Goal: Task Accomplishment & Management: Complete application form

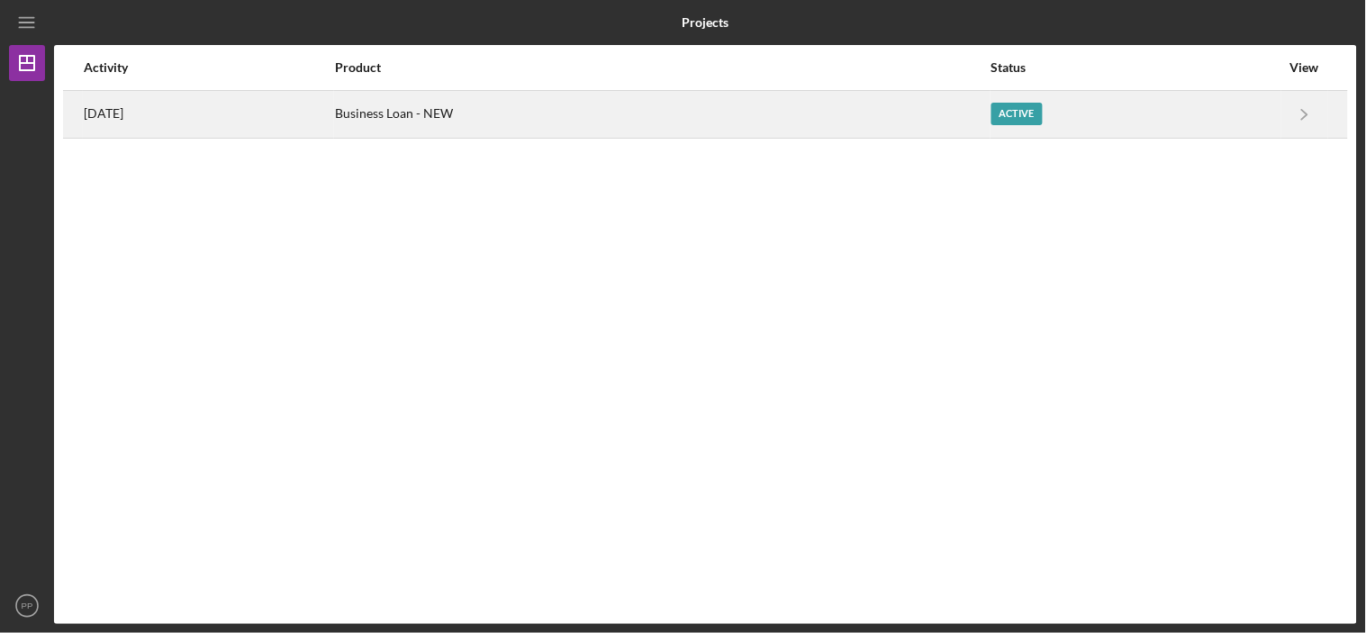
click at [236, 114] on div "[DATE]" at bounding box center [208, 114] width 249 height 45
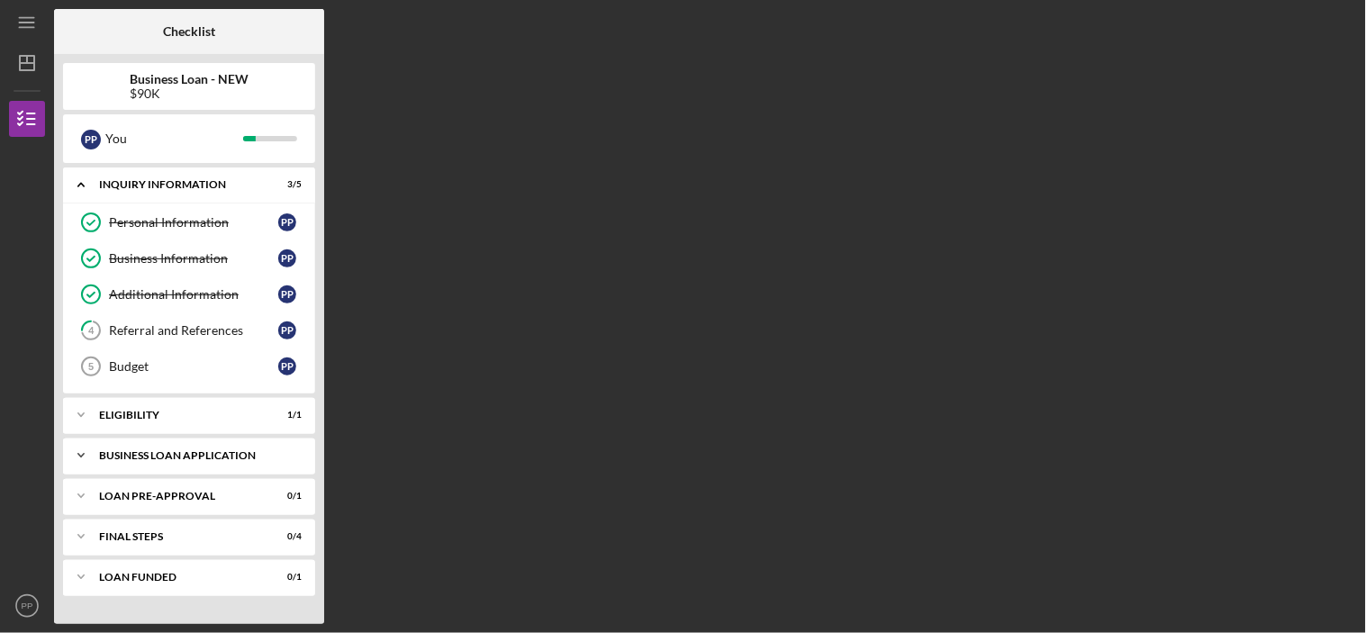
click at [174, 450] on div "Icon/Expander BUSINESS LOAN APPLICATION 3 / 17" at bounding box center [189, 456] width 252 height 36
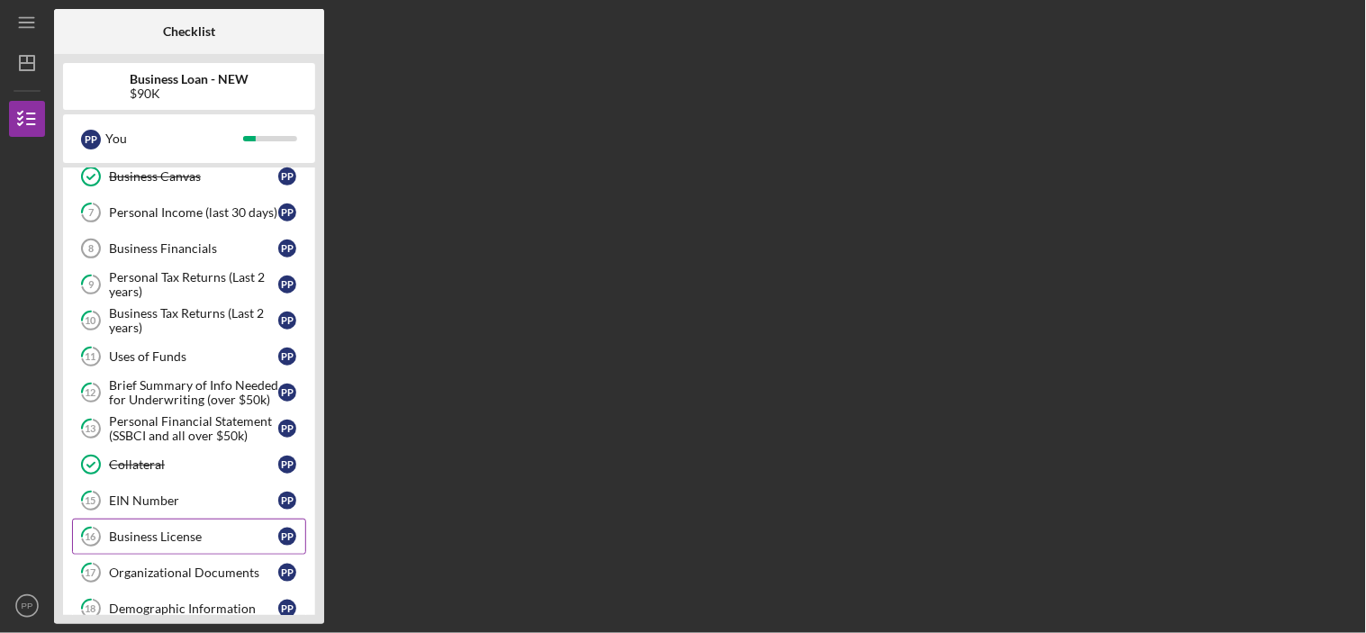
scroll to position [400, 0]
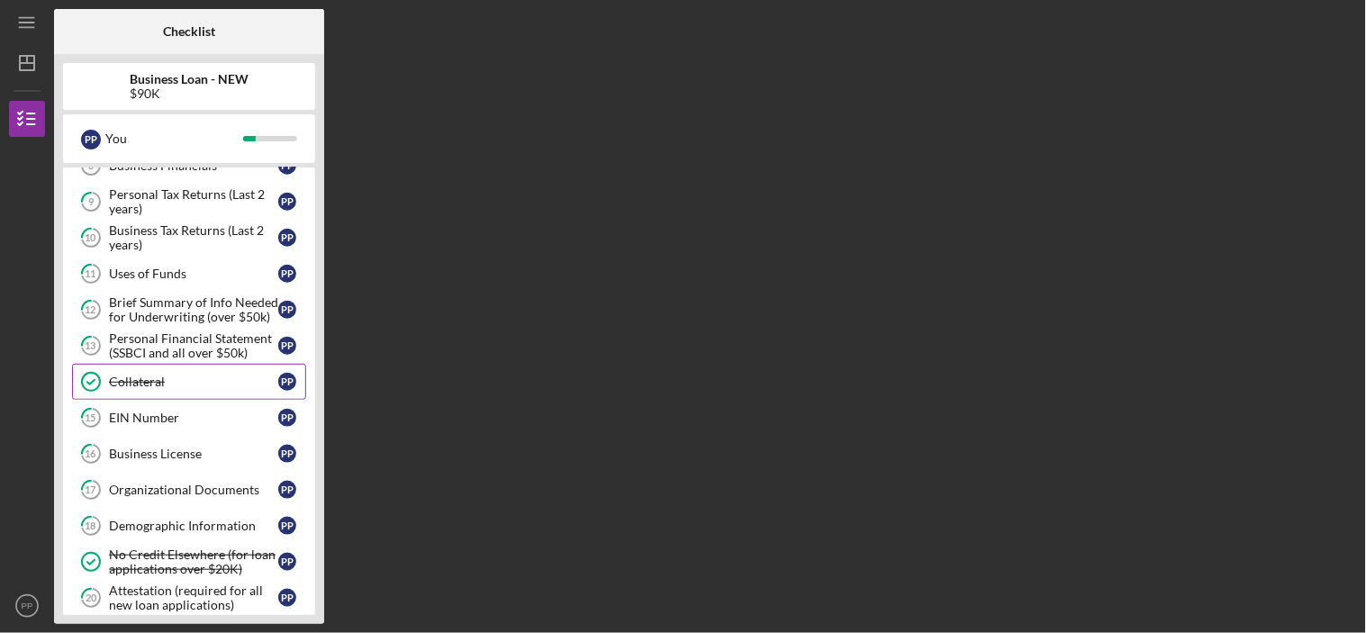
click at [128, 380] on div "Collateral" at bounding box center [193, 382] width 169 height 14
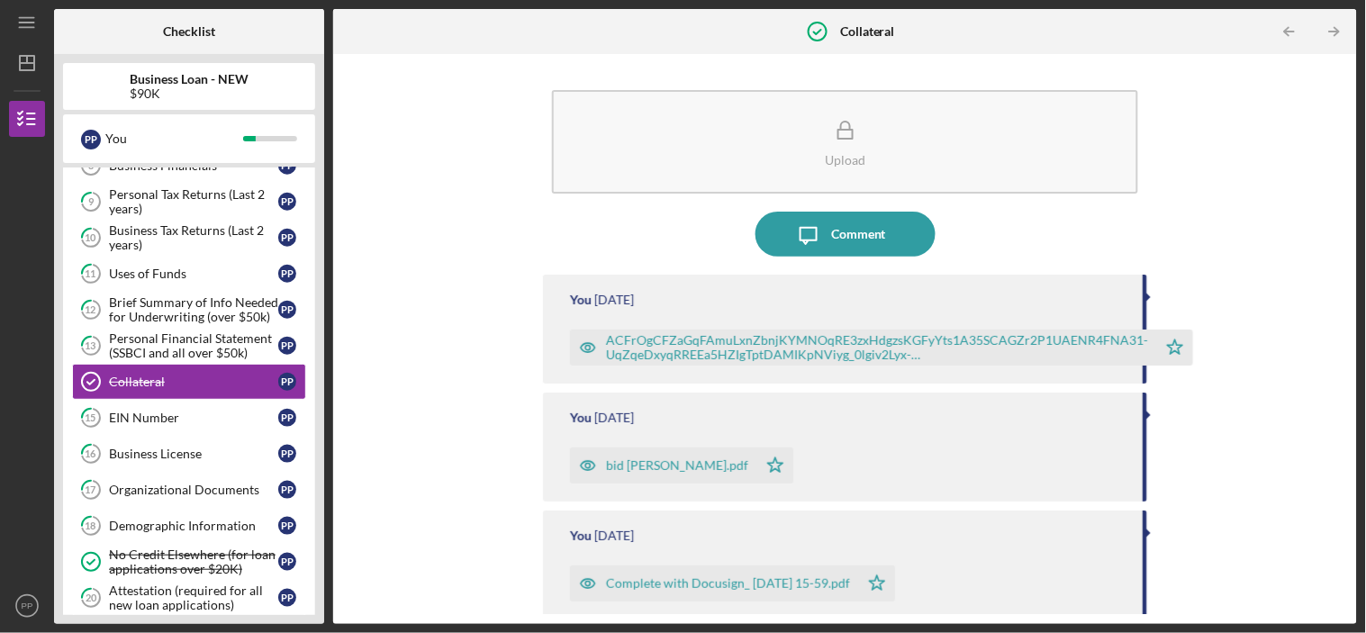
click at [592, 342] on icon "button" at bounding box center [588, 347] width 36 height 36
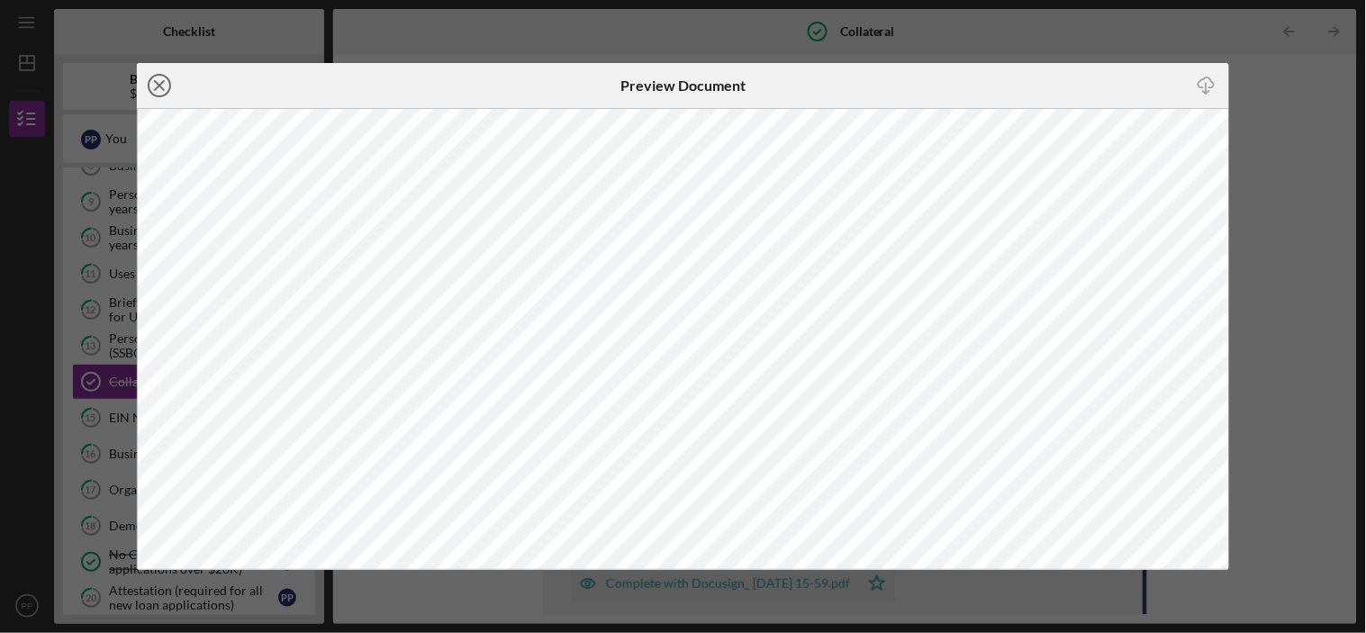
click at [159, 84] on icon "Icon/Close" at bounding box center [159, 85] width 45 height 45
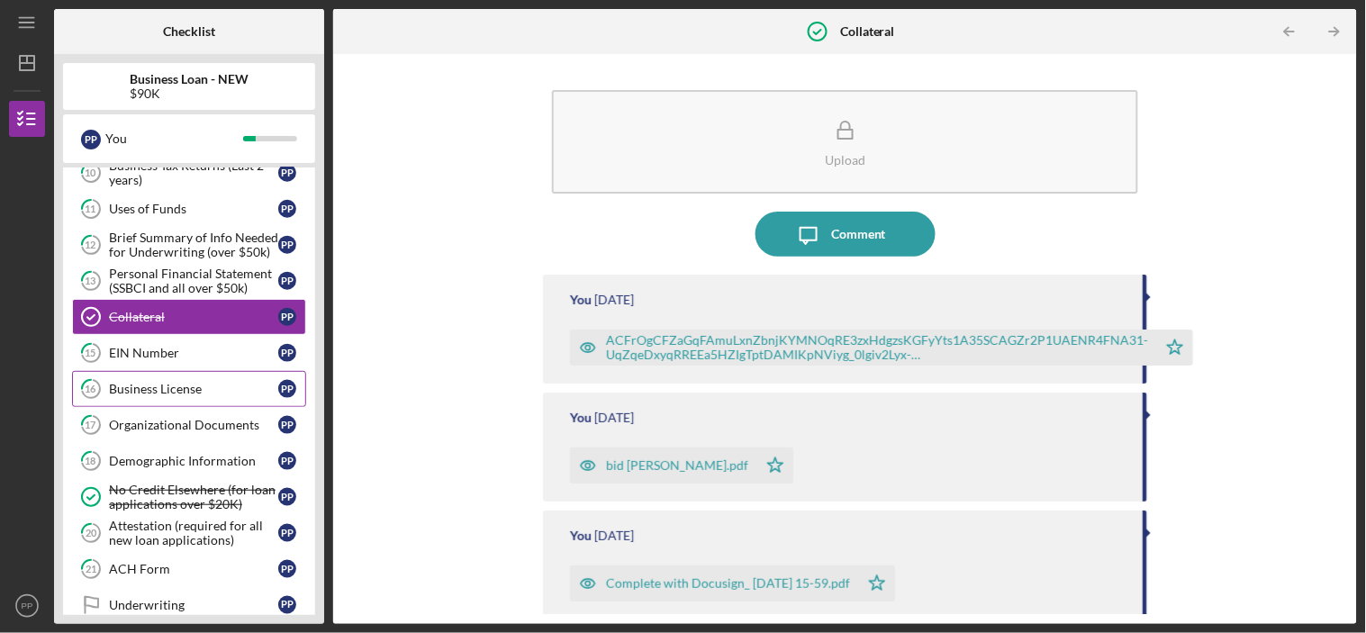
scroll to position [500, 0]
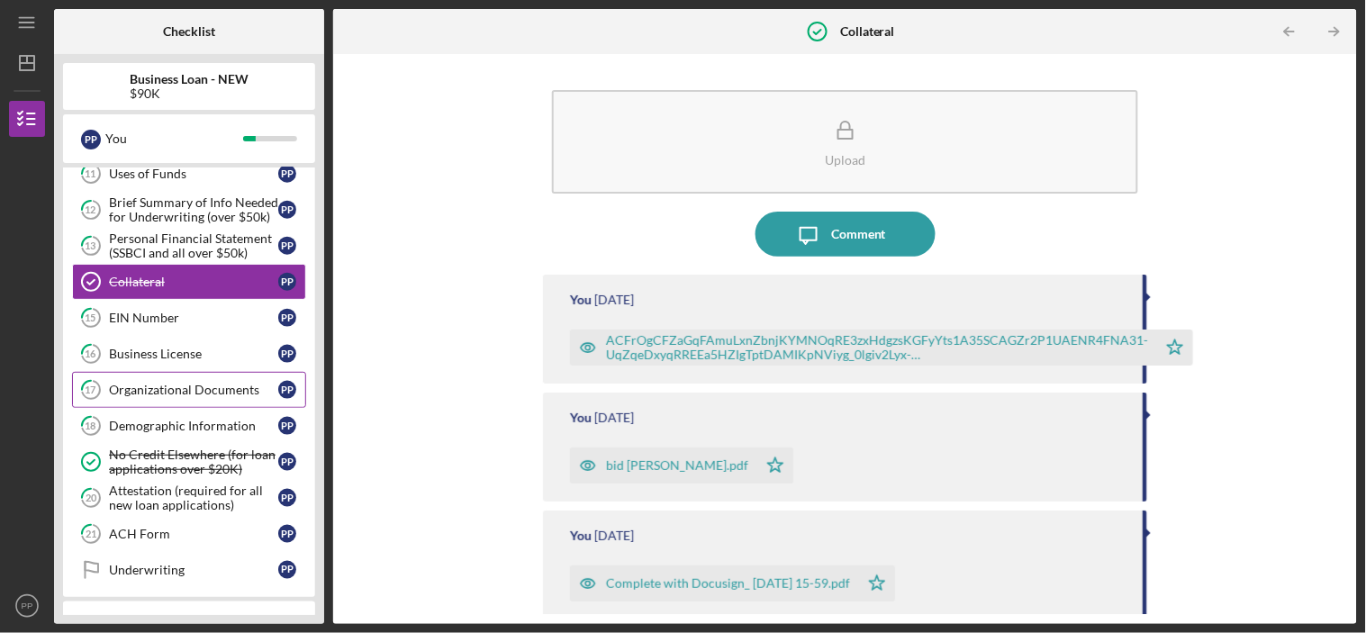
click at [168, 385] on div "Organizational Documents" at bounding box center [193, 390] width 169 height 14
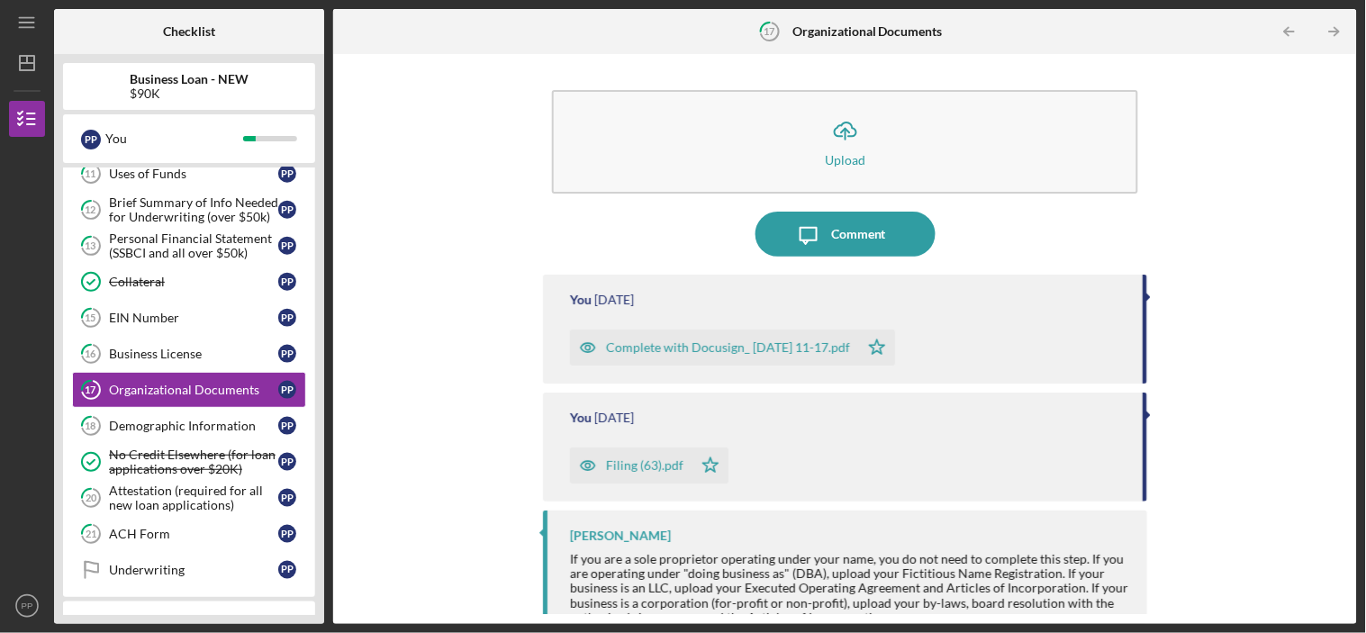
click at [585, 343] on icon "button" at bounding box center [588, 347] width 36 height 36
